Goal: Information Seeking & Learning: Learn about a topic

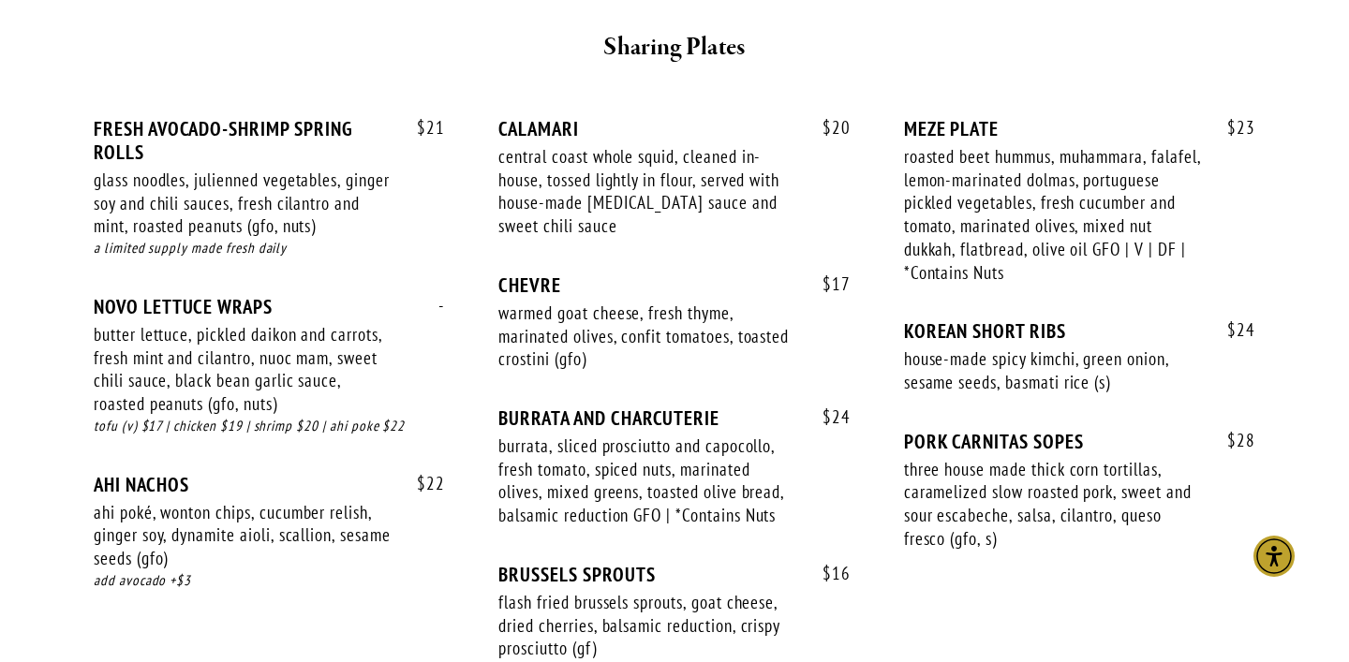
click at [1017, 430] on div "PORK CARNITAS SOPES" at bounding box center [1079, 441] width 351 height 23
copy div "PORK CARNITAS SOPES"
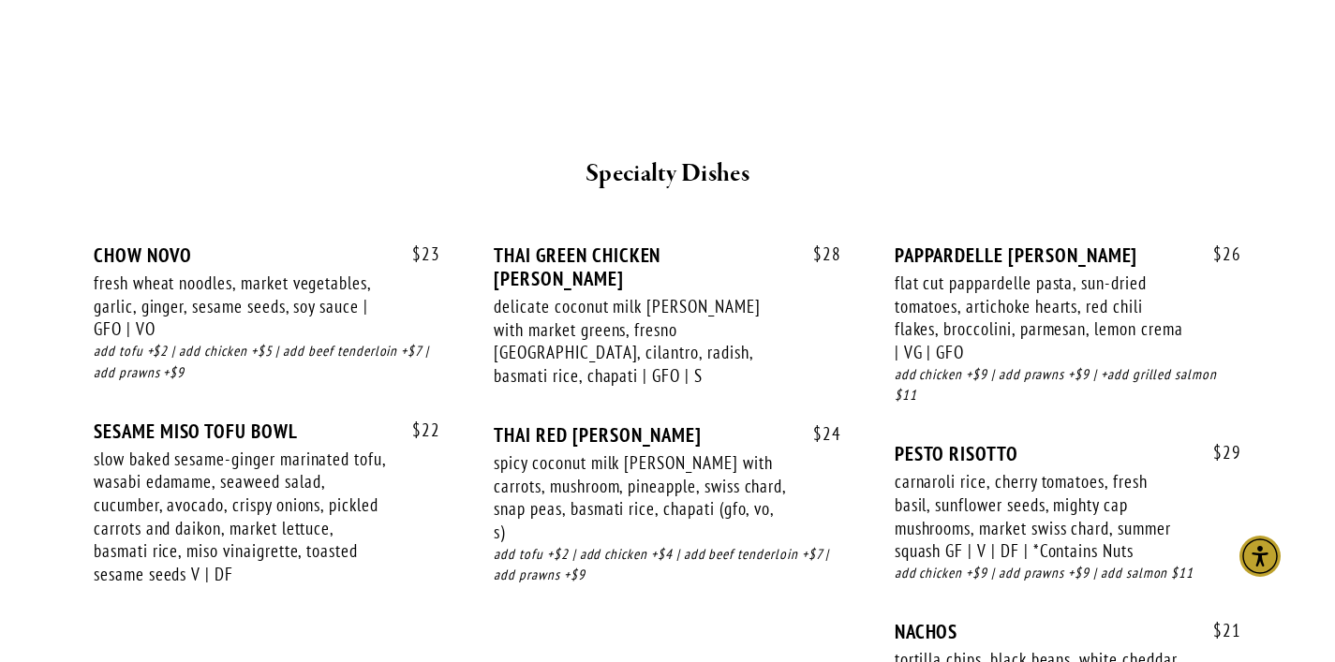
scroll to position [3194, 0]
